Goal: Answer question/provide support

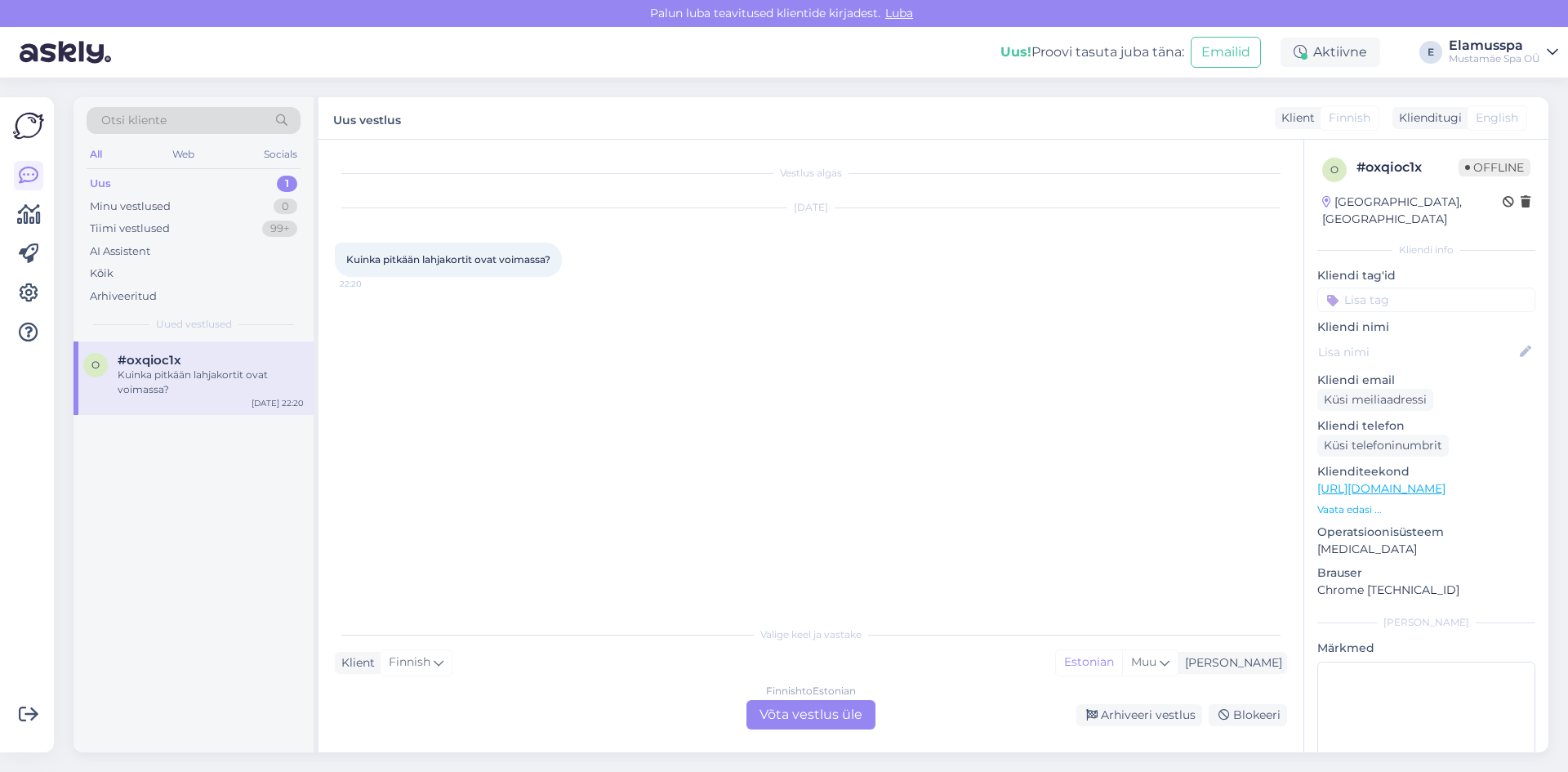
click at [781, 705] on div "Finnish to Estonian Võta vestlus üle" at bounding box center [810, 714] width 129 height 30
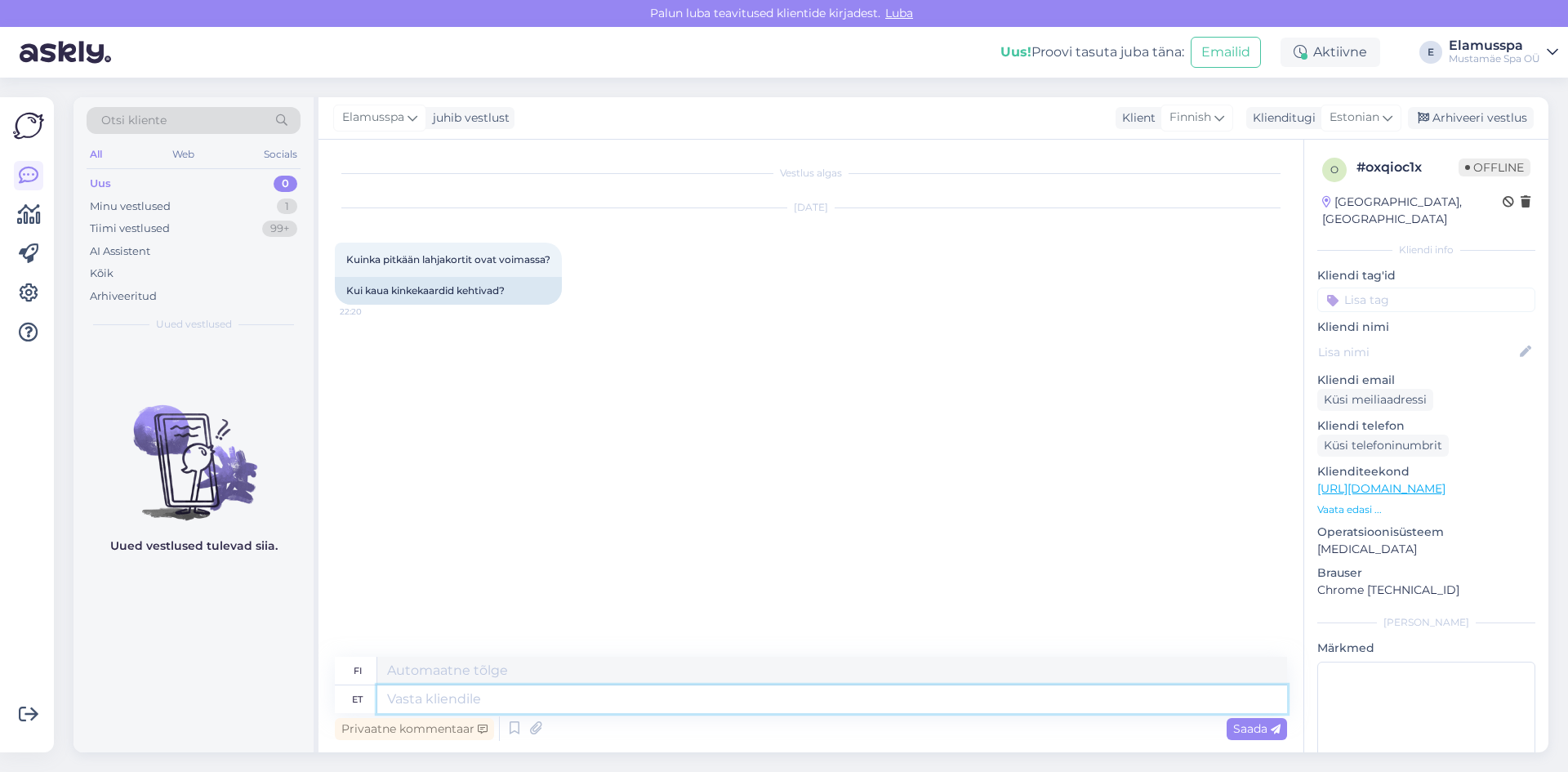
click at [482, 701] on textarea at bounding box center [832, 699] width 910 height 28
type textarea "Tere, me"
type textarea "Hei,"
type textarea "Tere, meie ki"
type textarea "Hei, me"
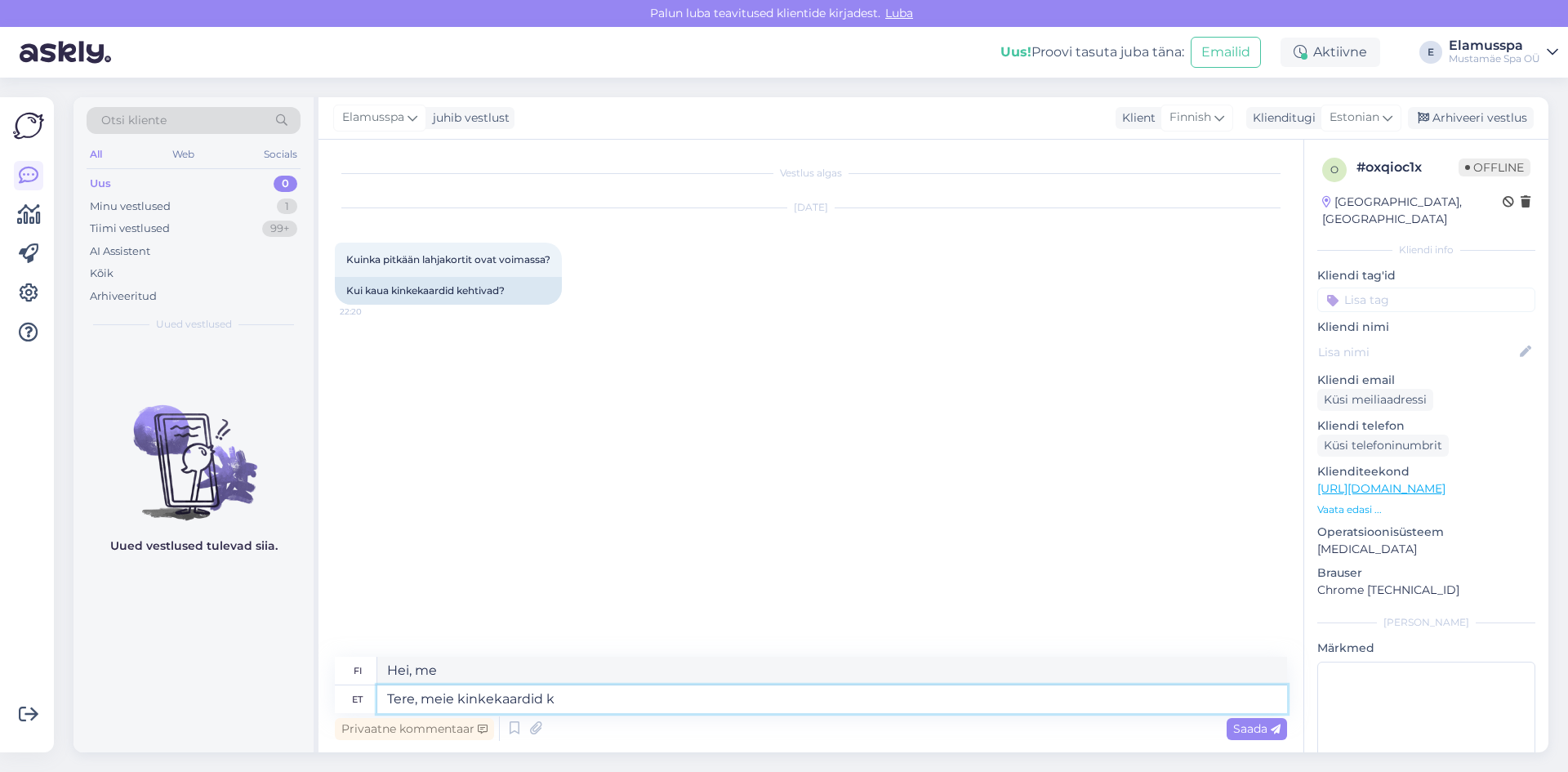
type textarea "Tere, meie kinkekaardid ke"
type textarea "Hei, lahjakorttimme"
type textarea "Tere, meie kinkekaardid kehtivad 2 a"
type textarea "Hei, lahjakorttimme käyvät."
type textarea "Tere, meie kinkekaardid kehtivad 2 aa"
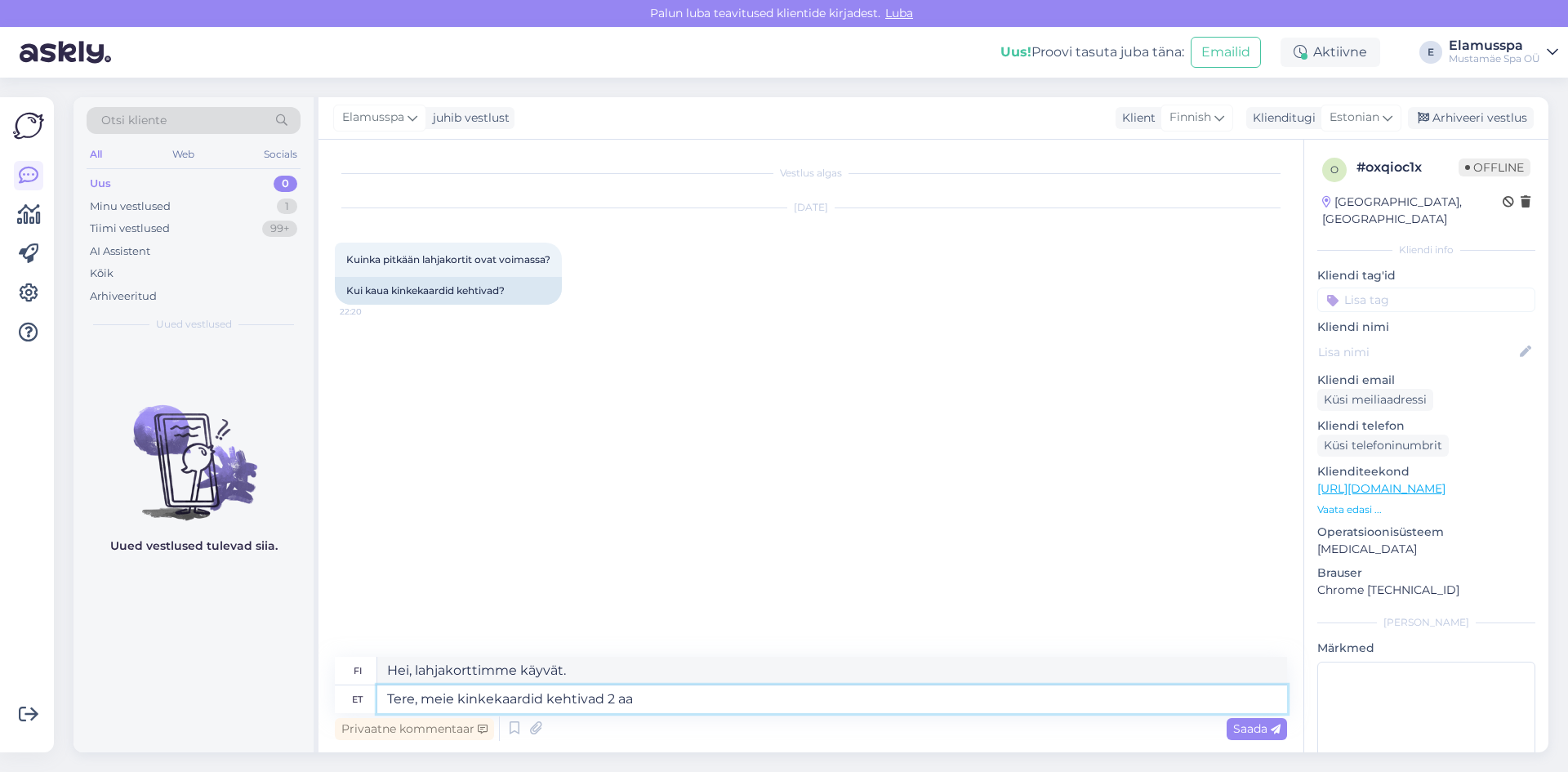
type textarea "Hei, lahjakorttimme ovat voimassa 2 kertaa"
type textarea "Tere, meie kinkekaardid kehtivad 2 aastat."
type textarea "Hei, lahjakorttimme ovat voimassa 2 vuotta."
click at [717, 695] on textarea "Tere, meie kinkekaardid kehtivad 2 aastat." at bounding box center [832, 699] width 910 height 28
type textarea "Tere, meie kinkekaardid kehtivad 2 aastat."
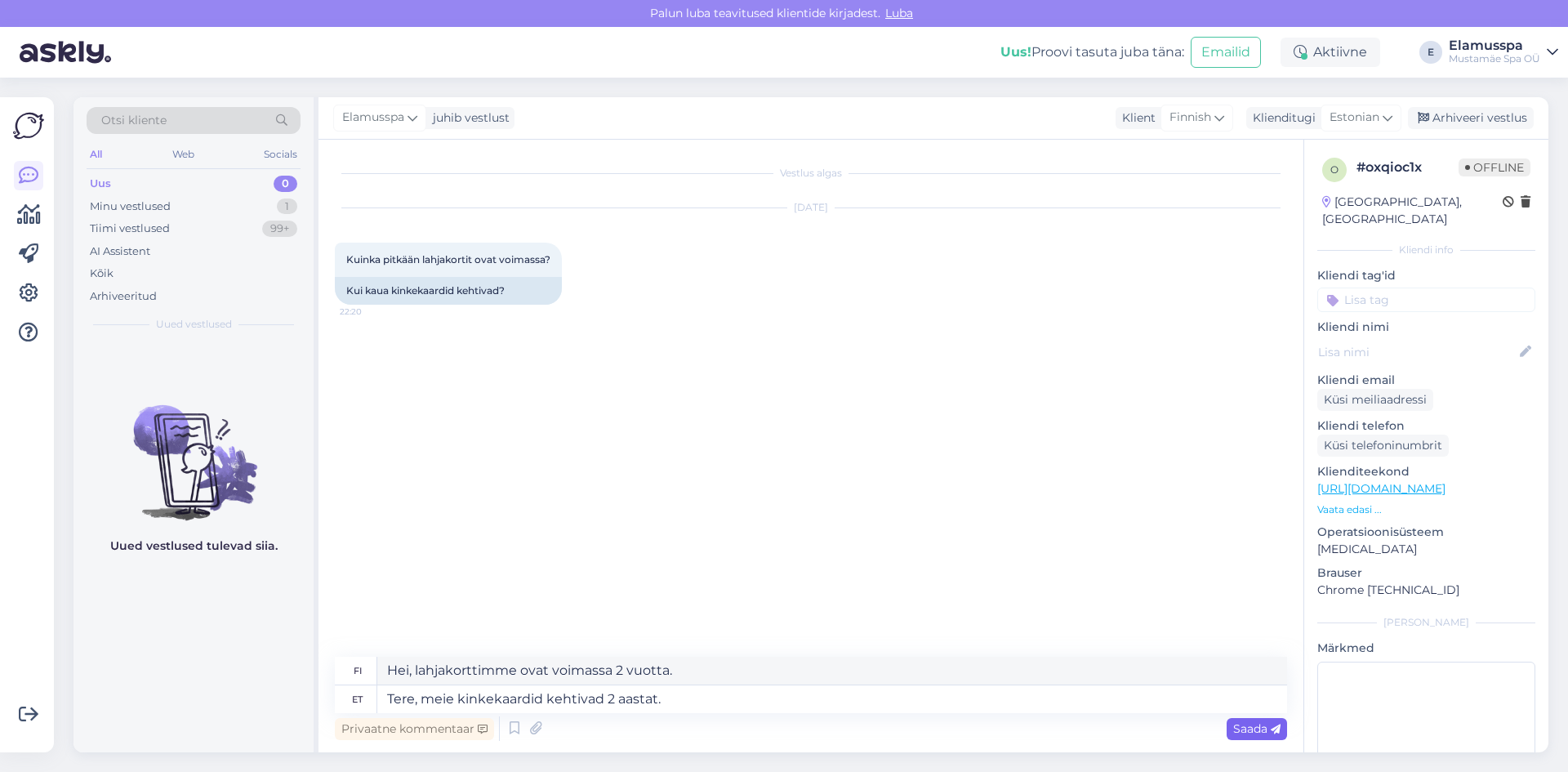
click at [1240, 726] on span "Saada" at bounding box center [1257, 728] width 48 height 14
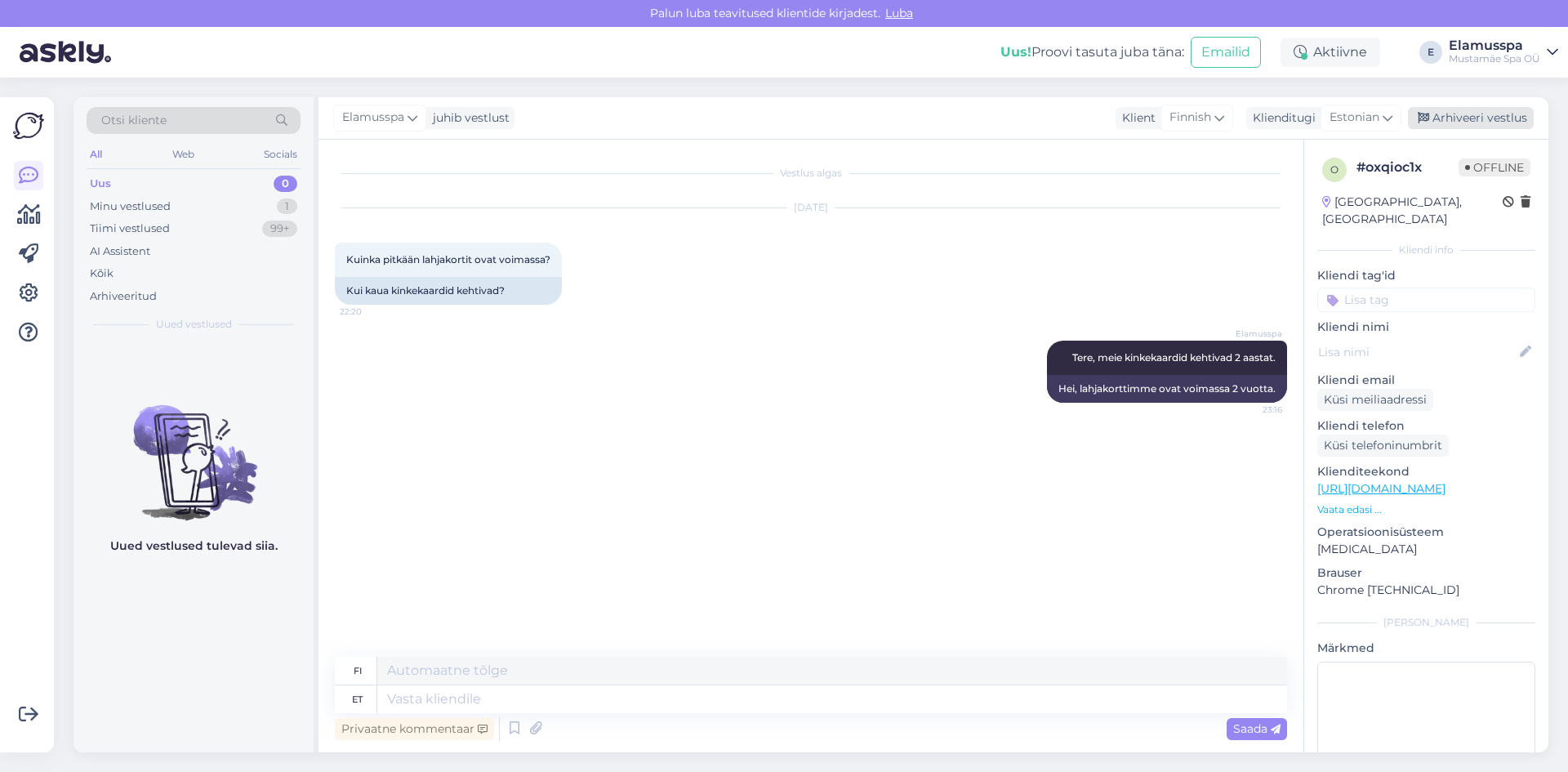
click at [1462, 120] on div "Arhiveeri vestlus" at bounding box center [1471, 117] width 126 height 22
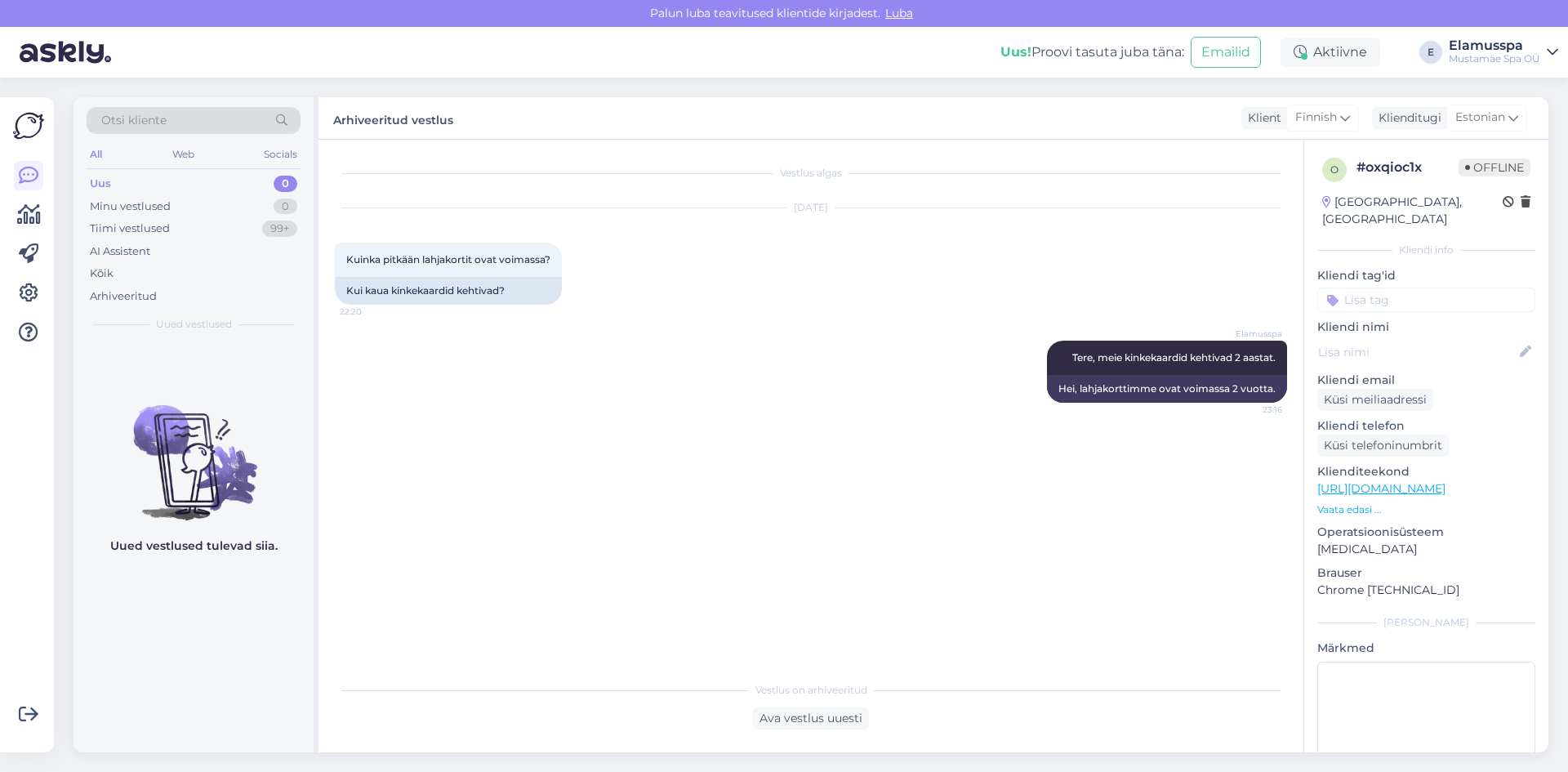
click at [523, 221] on div "[DATE] Kuinka pitkään lahjakortit ovat voimassa? 22:20 Kui kaua kinkekaardid ke…" at bounding box center [810, 256] width 952 height 132
